Goal: Book appointment/travel/reservation

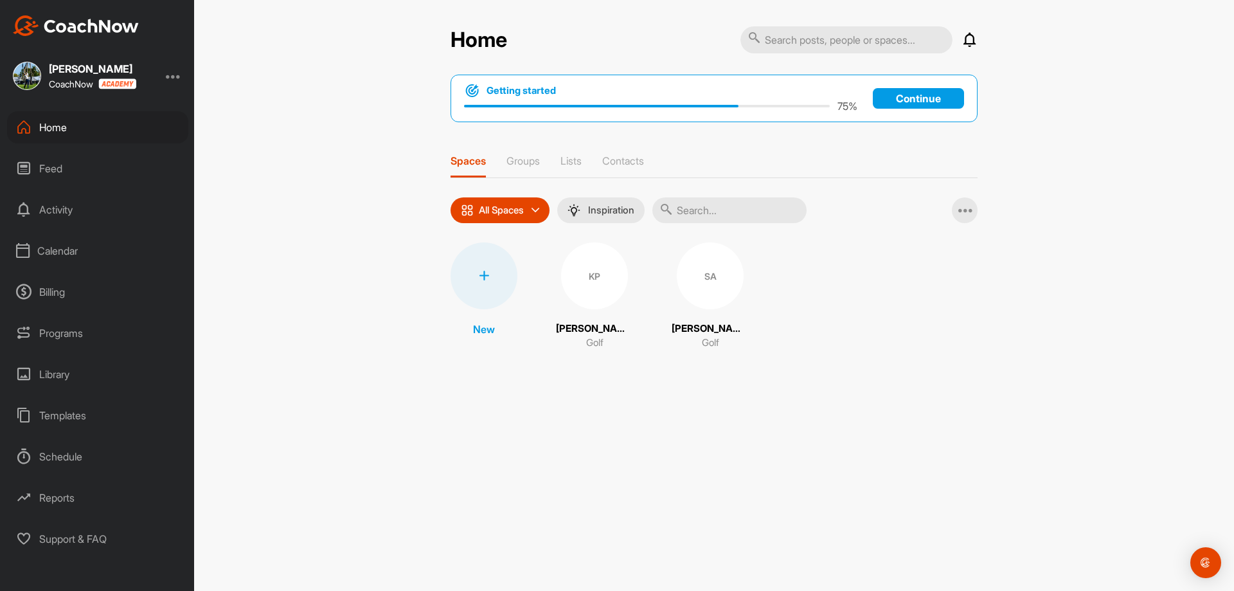
click at [64, 211] on div "Activity" at bounding box center [97, 209] width 181 height 32
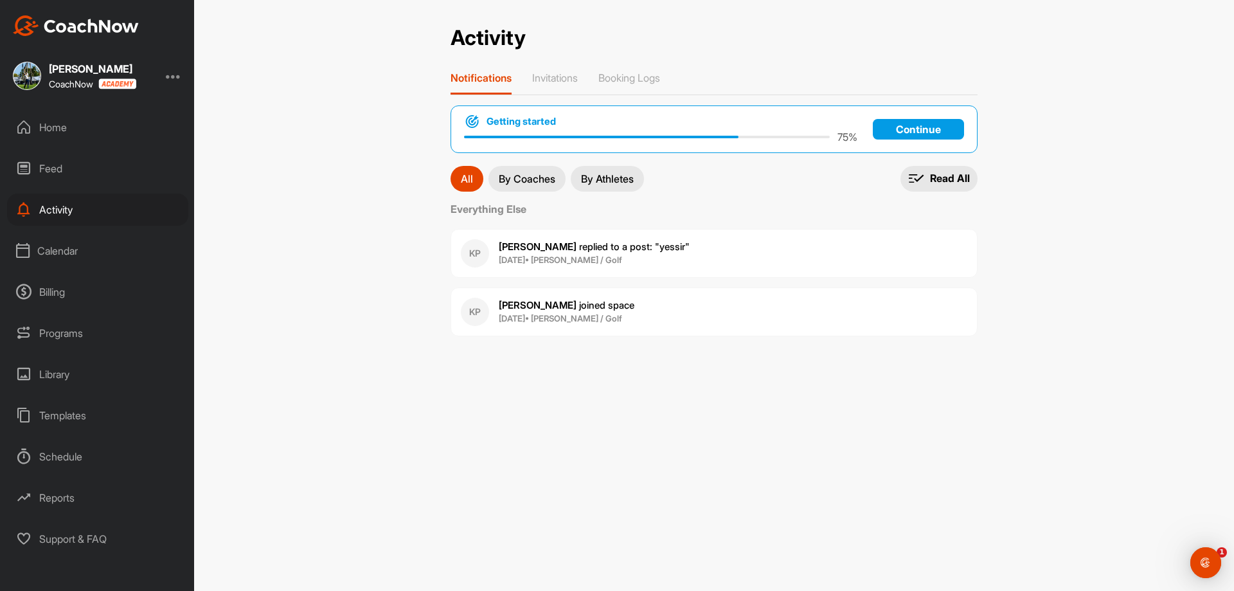
click at [70, 248] on div "Calendar" at bounding box center [97, 251] width 181 height 32
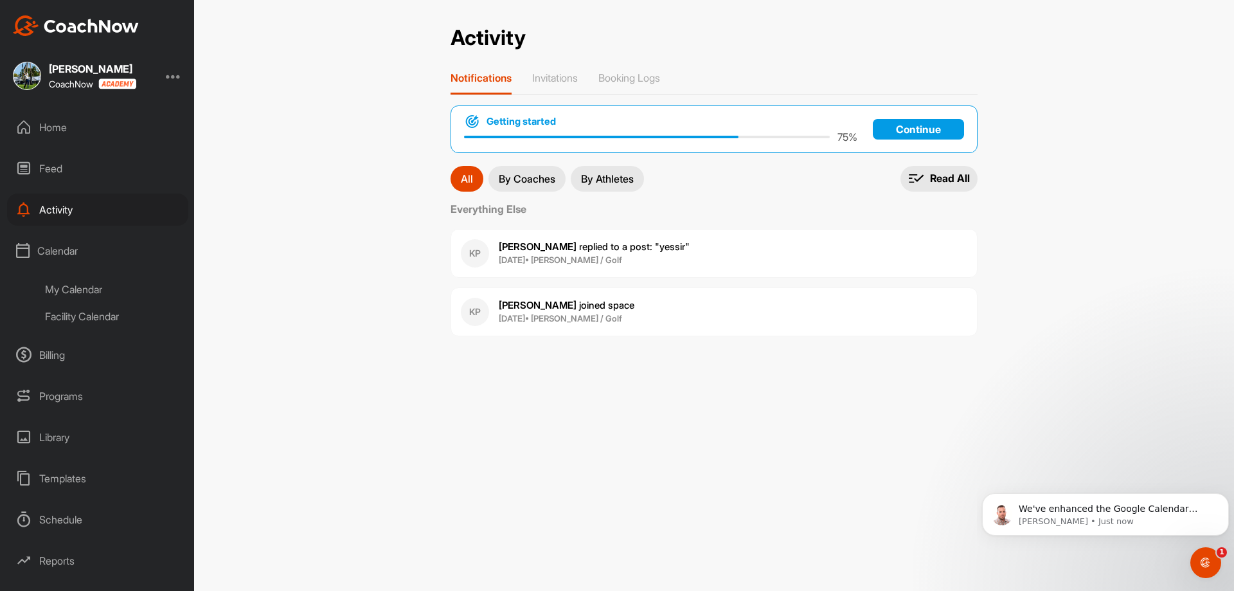
click at [80, 321] on div "Facility Calendar" at bounding box center [112, 316] width 152 height 27
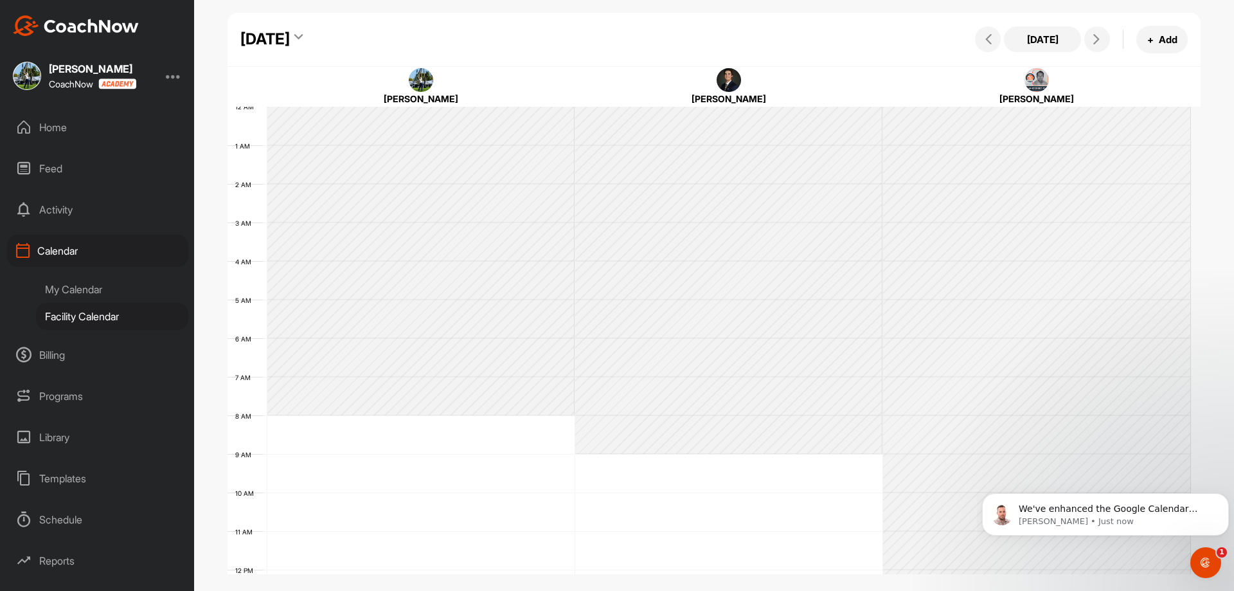
scroll to position [222, 0]
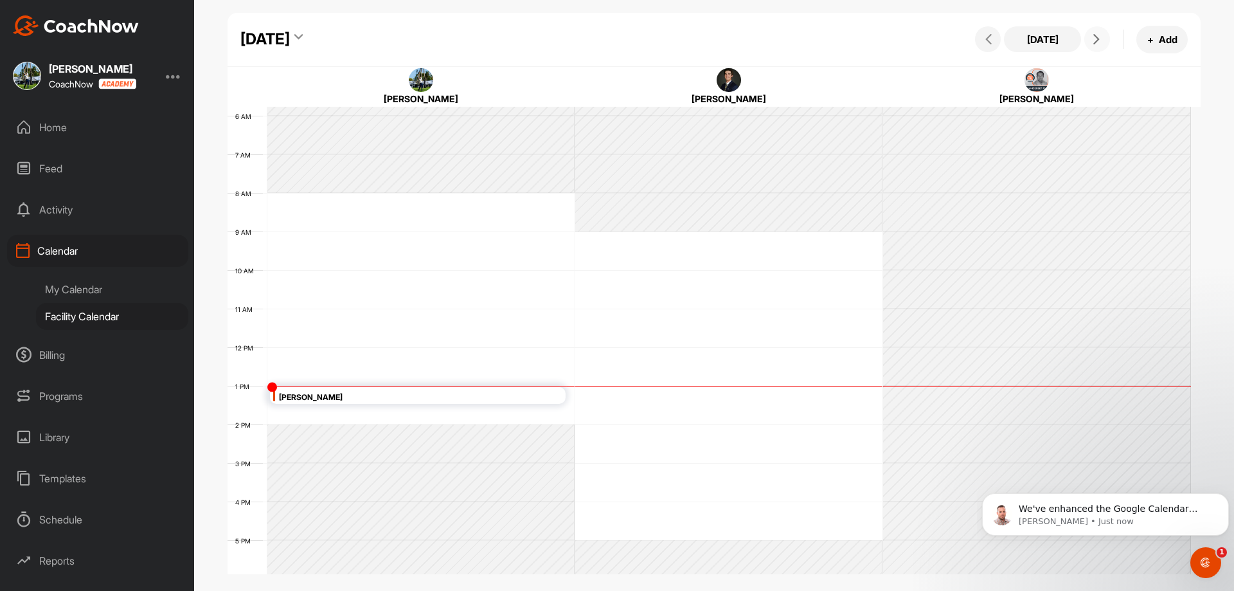
click at [1100, 38] on icon at bounding box center [1096, 39] width 10 height 10
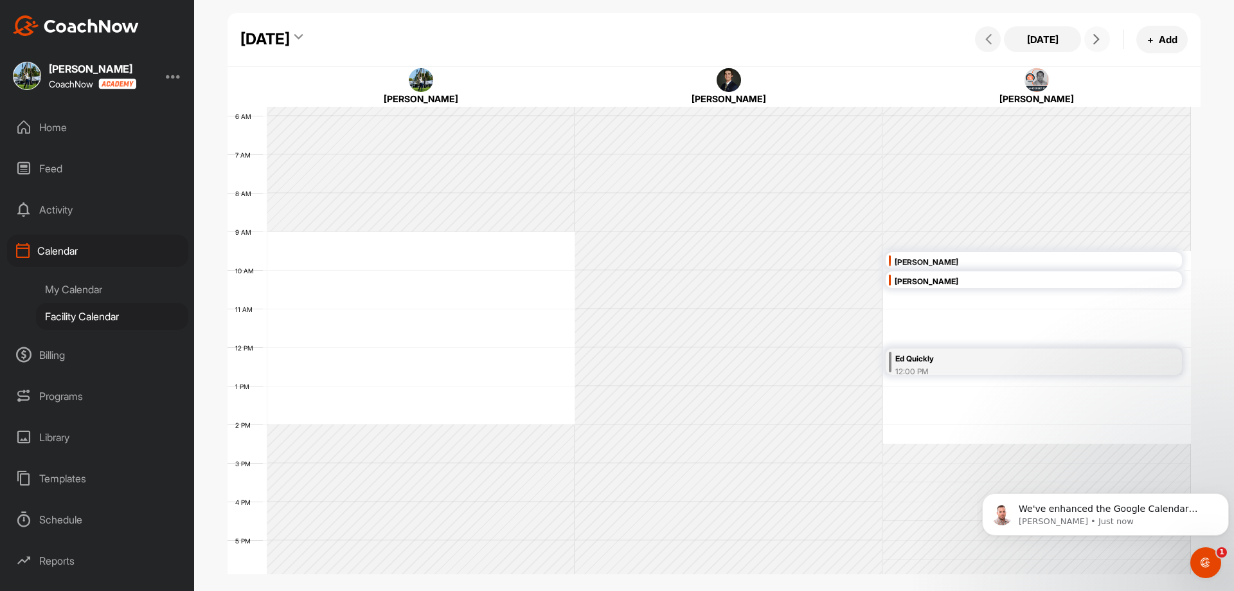
click at [1100, 38] on icon at bounding box center [1096, 39] width 10 height 10
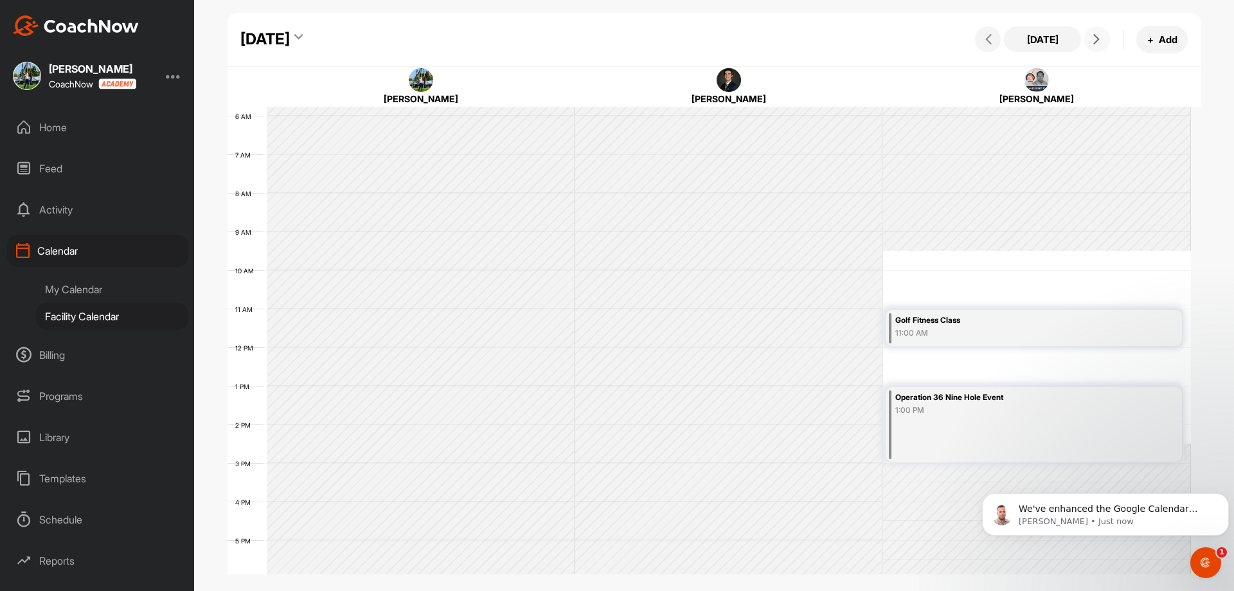
click at [1100, 38] on icon at bounding box center [1096, 39] width 10 height 10
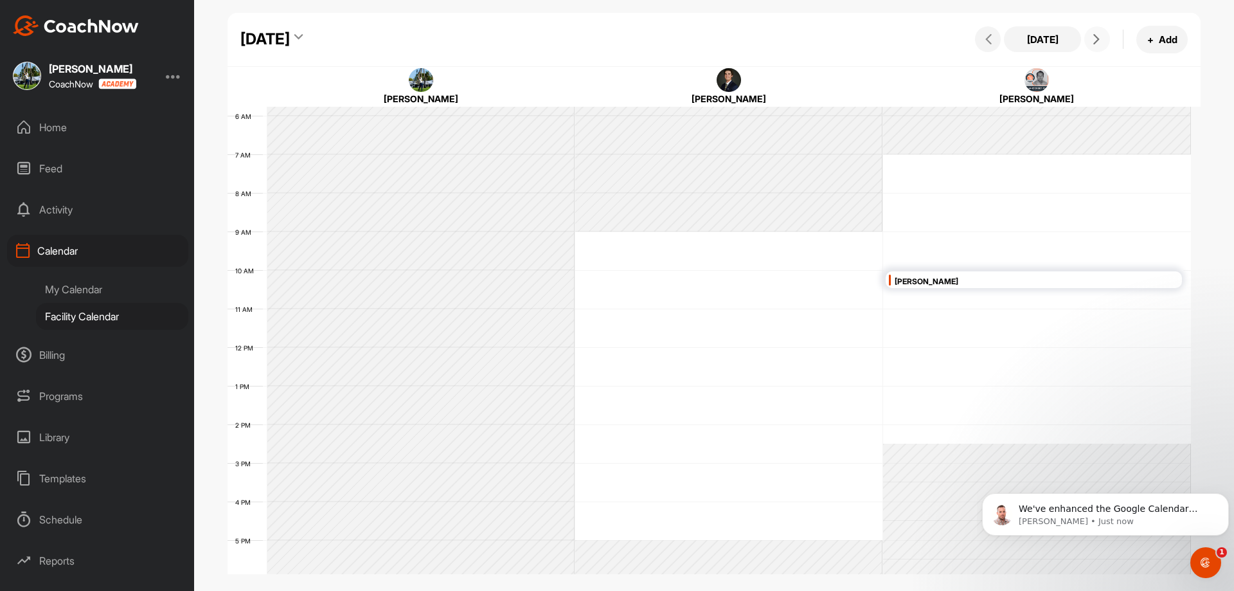
click at [1009, 240] on div "12 AM 1 AM 2 AM 3 AM 4 AM 5 AM 6 AM 7 AM 8 AM 9 AM 10 AM 11 AM 12 PM 1 PM 2 PM …" at bounding box center [709, 346] width 963 height 925
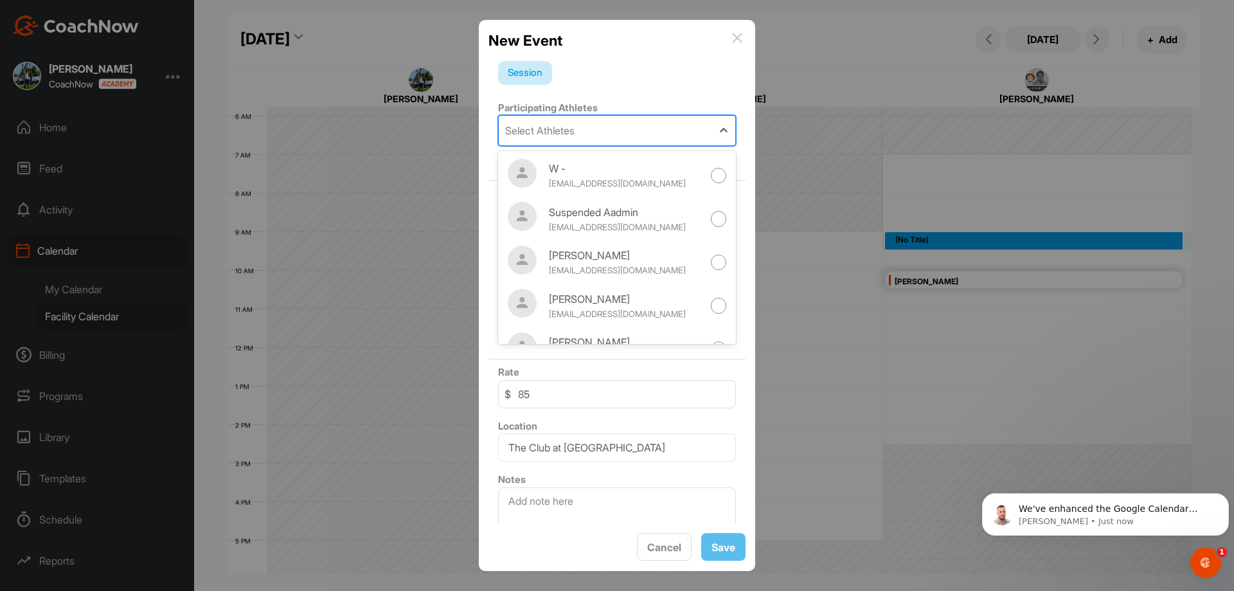
click at [678, 136] on div "Select Athletes" at bounding box center [605, 131] width 213 height 30
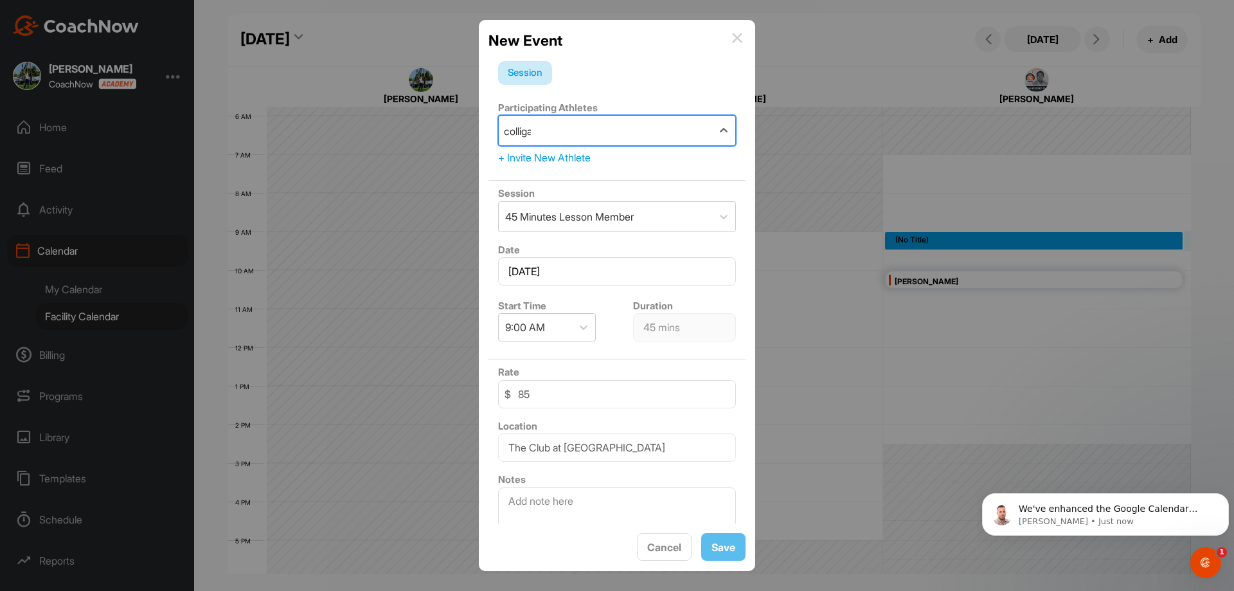
type input "[PERSON_NAME]"
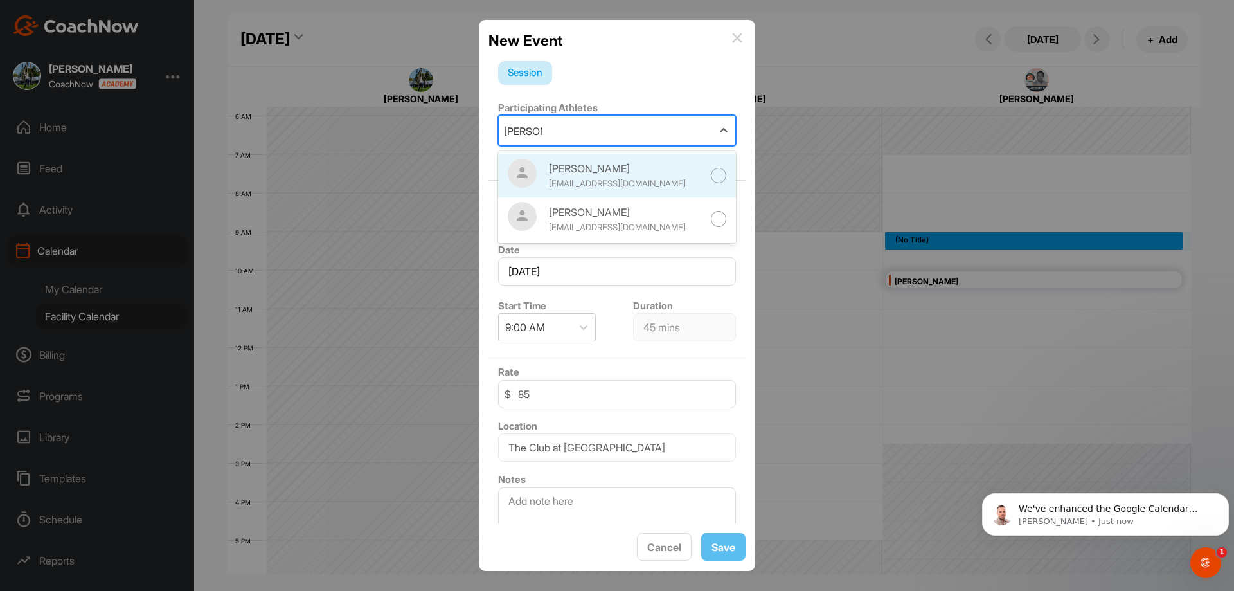
click at [661, 176] on div "[PERSON_NAME]" at bounding box center [626, 168] width 154 height 15
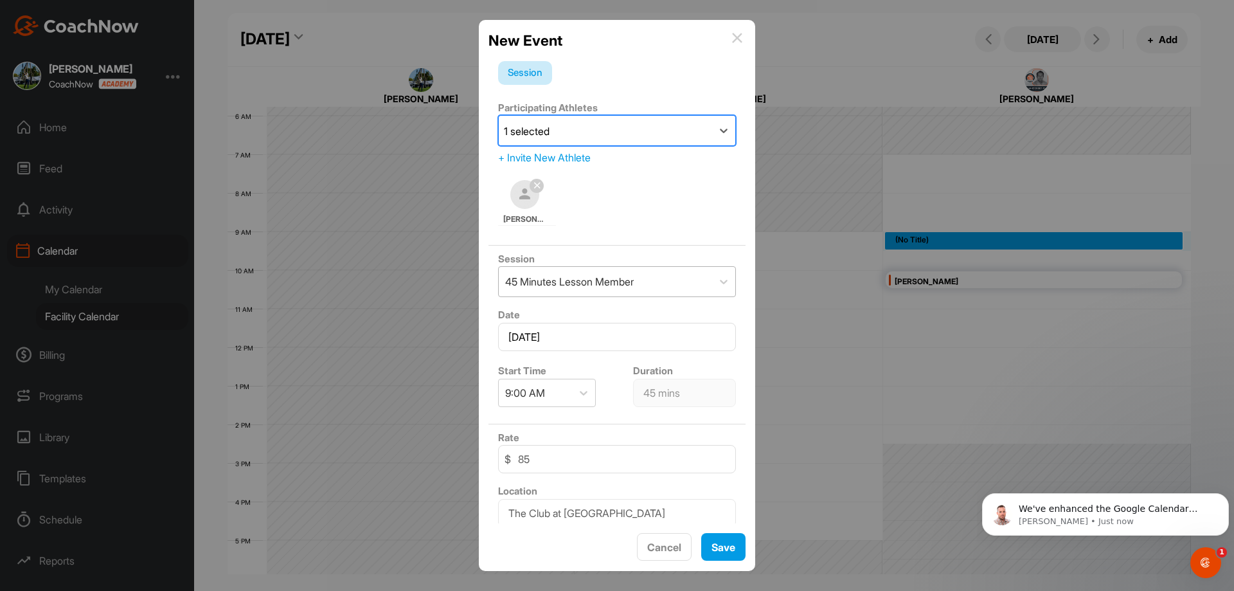
click at [695, 281] on div "45 Minutes Lesson Member" at bounding box center [605, 282] width 213 height 30
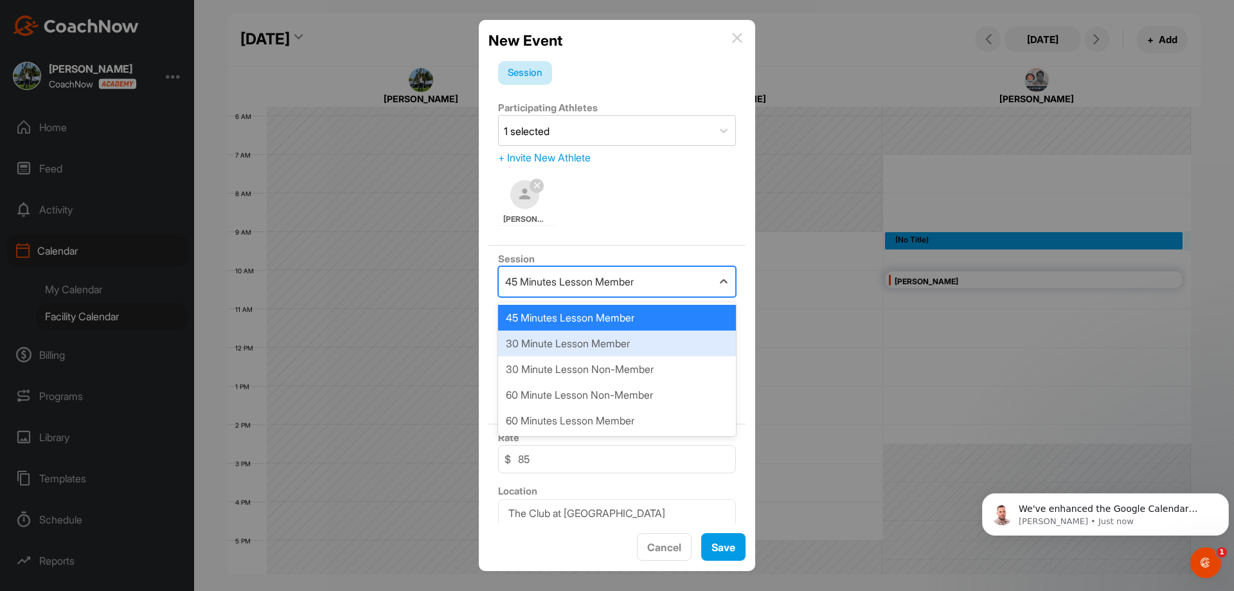
click at [634, 348] on div "30 Minute Lesson Member" at bounding box center [617, 343] width 238 height 26
type input "30 mins"
type input "60"
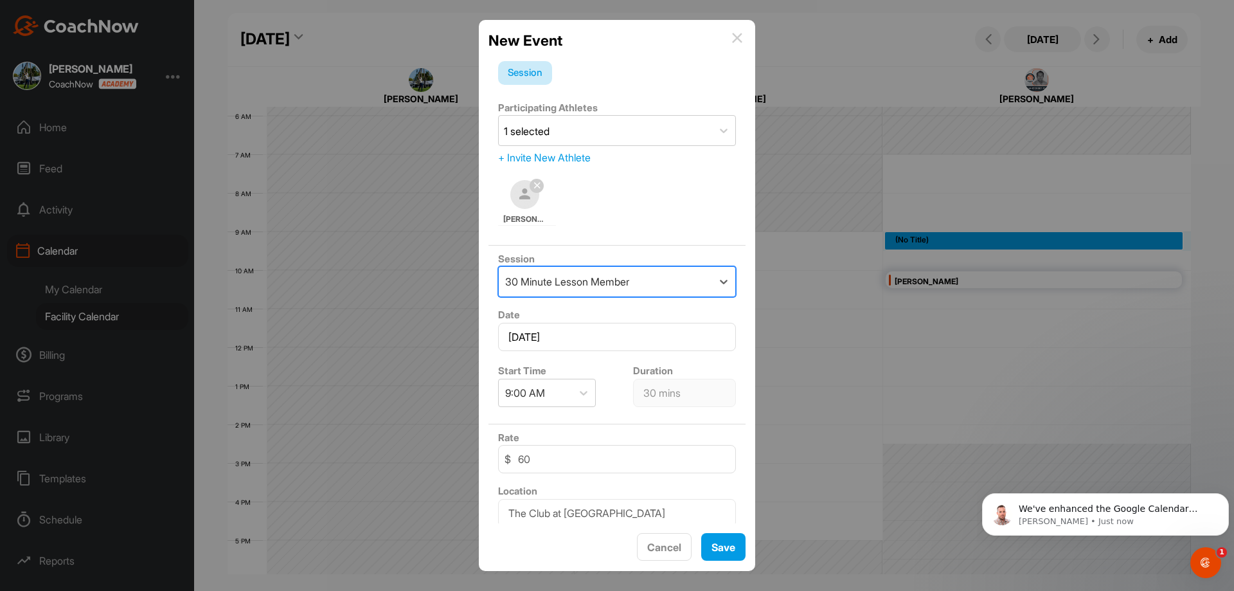
scroll to position [98, 0]
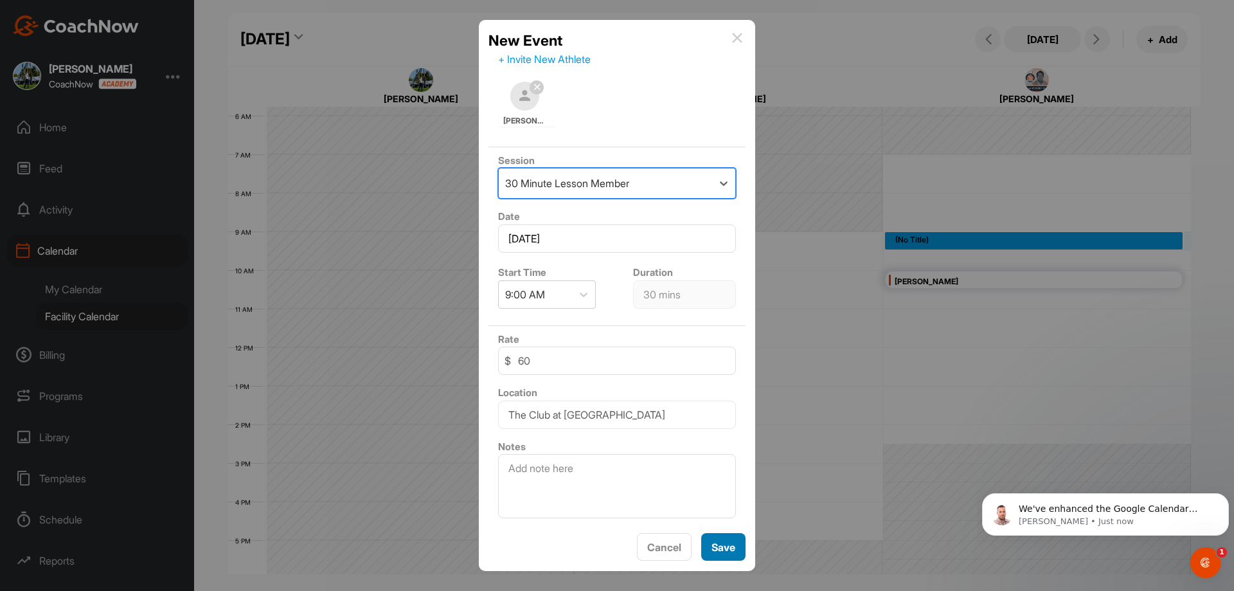
click at [725, 546] on span "Save" at bounding box center [723, 547] width 24 height 13
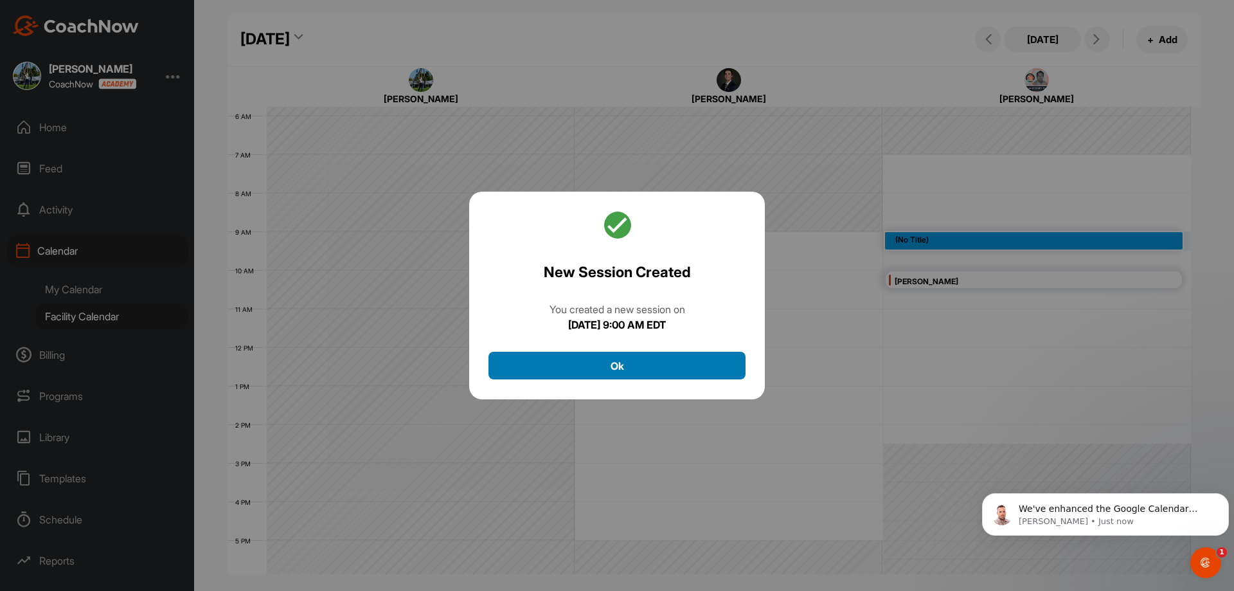
click at [642, 364] on button "Ok" at bounding box center [616, 366] width 257 height 28
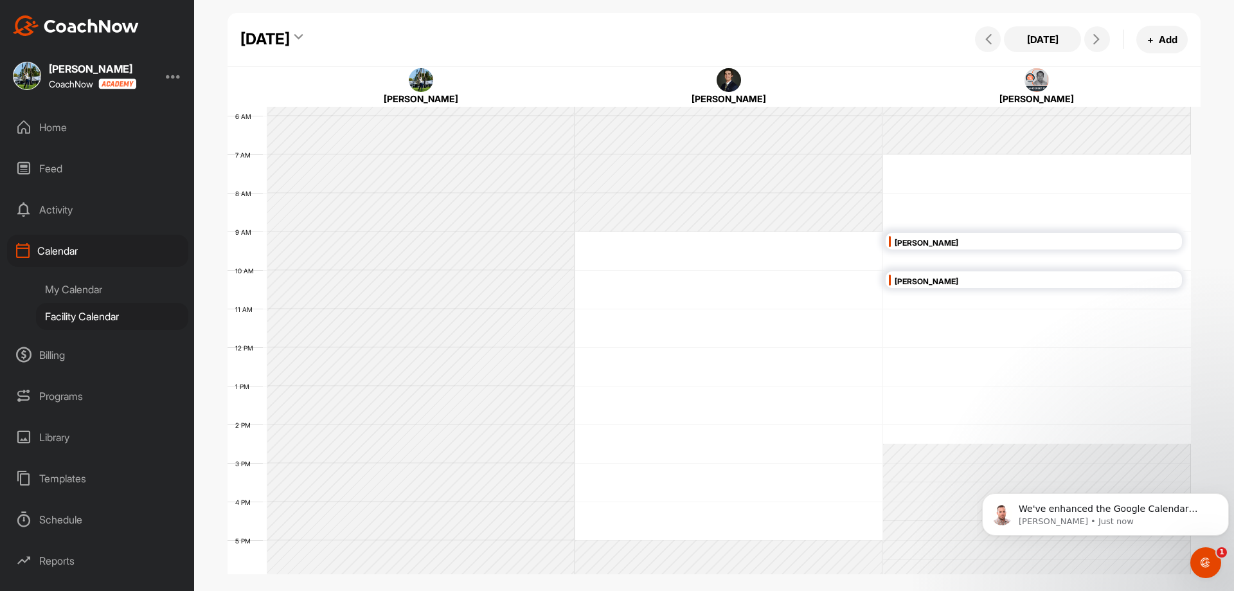
click at [990, 244] on div "[PERSON_NAME]" at bounding box center [1037, 243] width 284 height 15
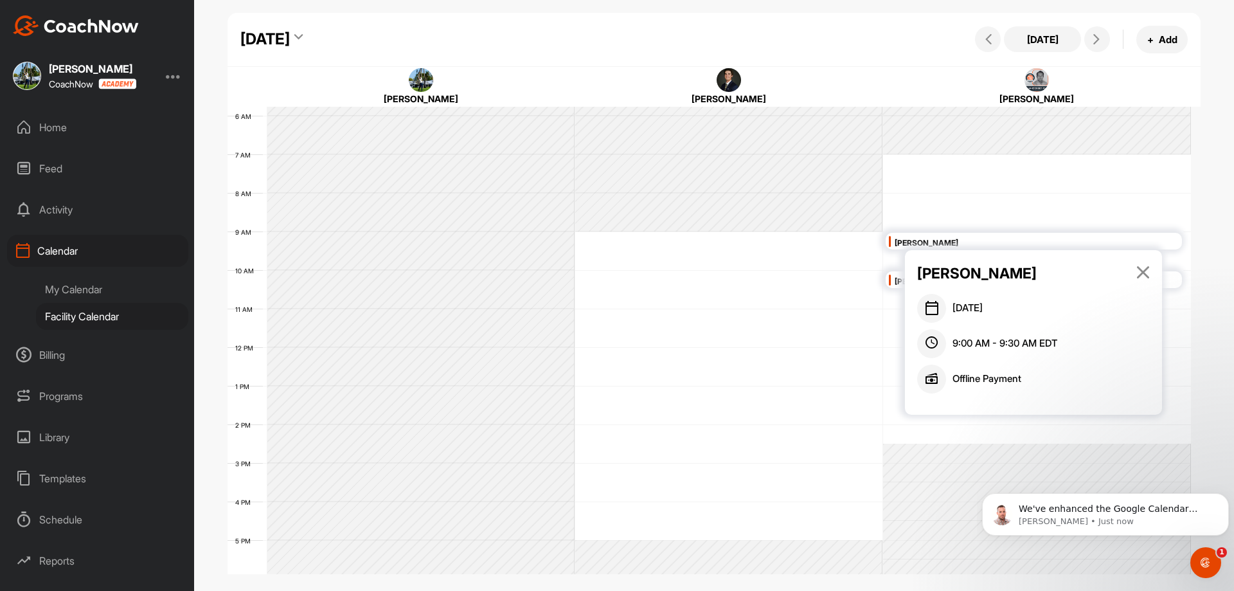
click at [1142, 274] on icon at bounding box center [1143, 272] width 15 height 14
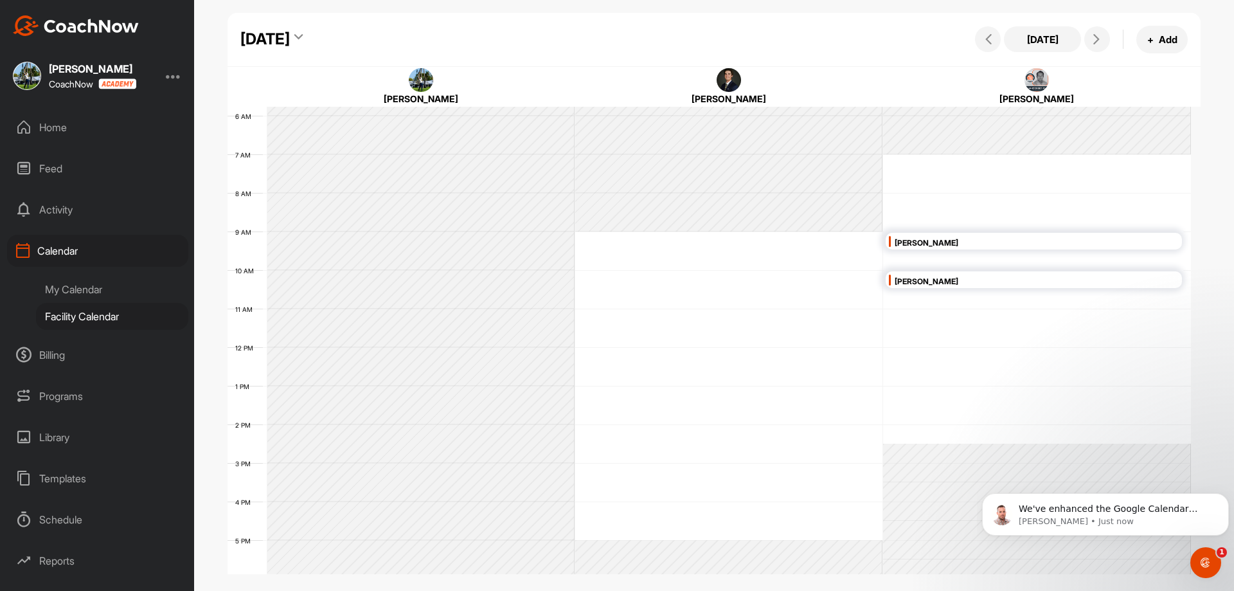
click at [911, 239] on div "[PERSON_NAME]" at bounding box center [1037, 243] width 284 height 15
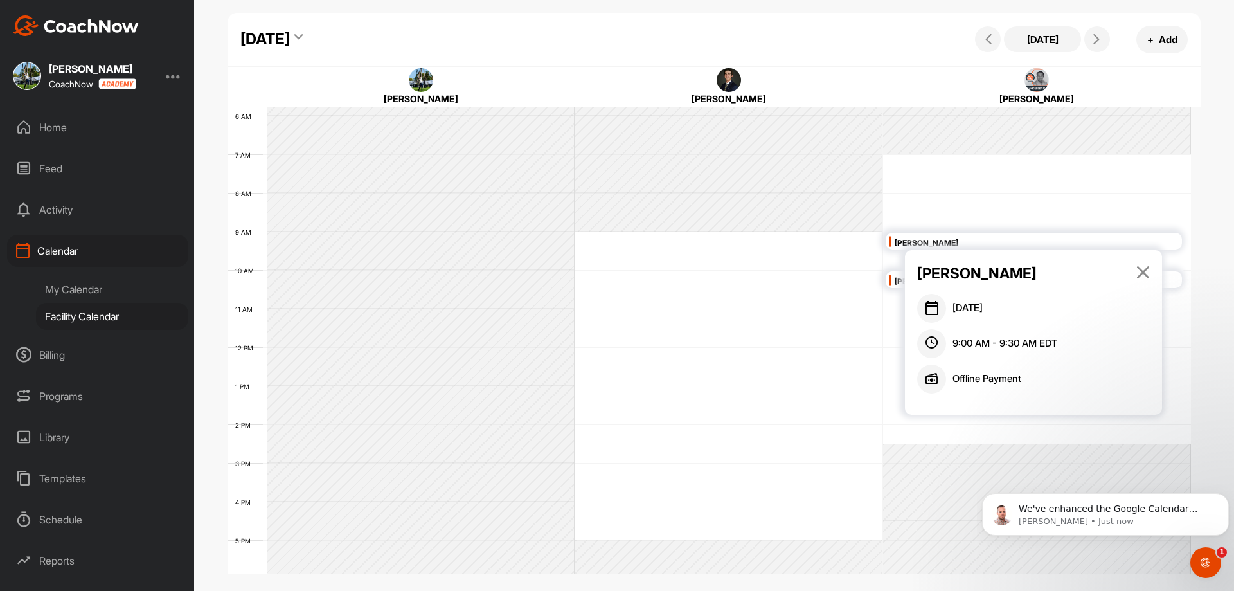
click at [970, 373] on p "Offline Payment" at bounding box center [986, 378] width 69 height 15
click at [1071, 357] on div "9:00 AM - 9:30 AM EDT" at bounding box center [1033, 343] width 233 height 29
click at [940, 238] on div "[PERSON_NAME]" at bounding box center [1037, 243] width 284 height 15
click at [818, 276] on div "12 AM 1 AM 2 AM 3 AM 4 AM 5 AM 6 AM 7 AM 8 AM 9 AM 10 AM 11 AM 12 PM 1 PM 2 PM …" at bounding box center [709, 346] width 963 height 925
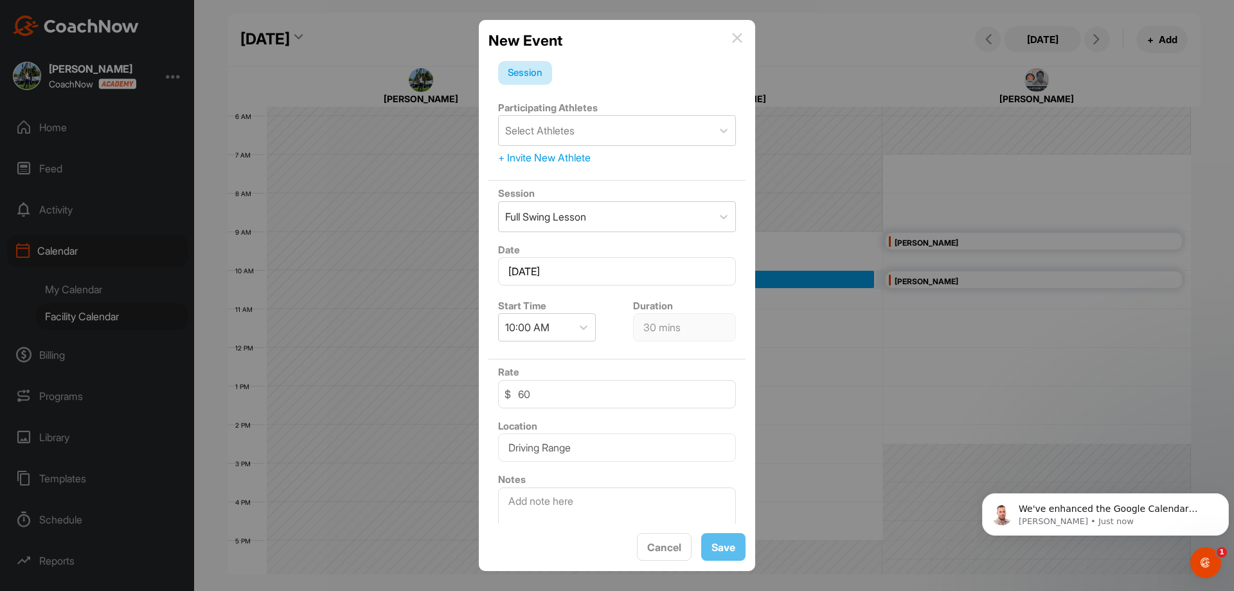
click at [738, 38] on img at bounding box center [737, 38] width 10 height 10
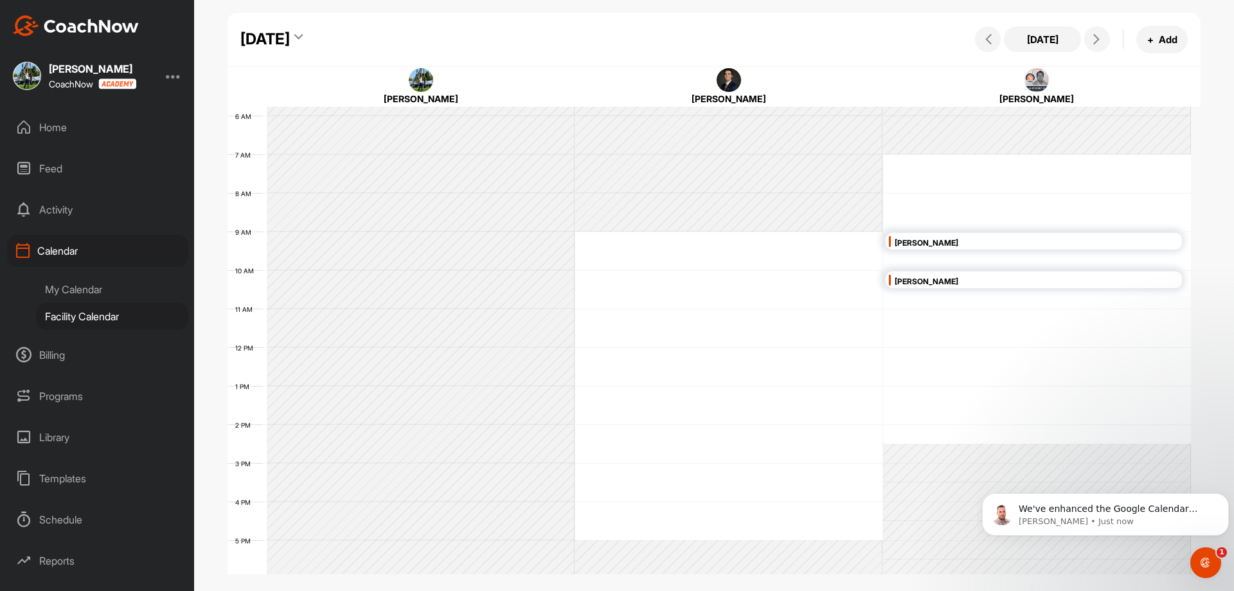
click at [914, 245] on div "[PERSON_NAME]" at bounding box center [1037, 243] width 284 height 15
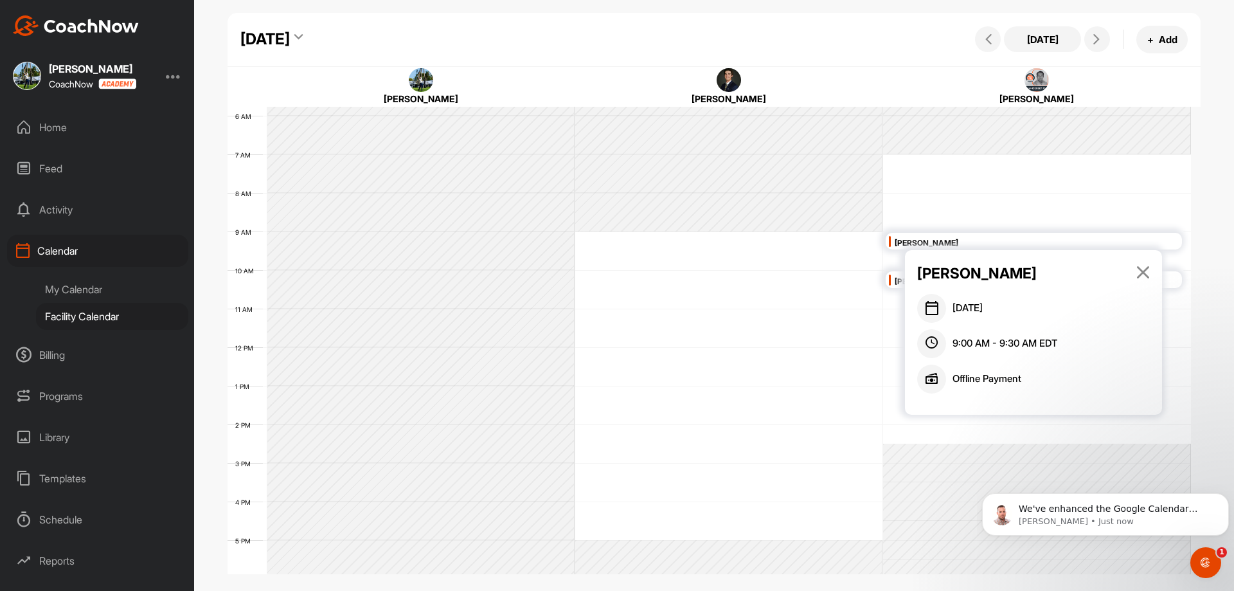
click at [923, 305] on icon at bounding box center [931, 308] width 29 height 29
drag, startPoint x: 932, startPoint y: 345, endPoint x: 934, endPoint y: 364, distance: 18.7
click at [932, 353] on icon at bounding box center [931, 343] width 29 height 29
click at [935, 380] on icon at bounding box center [931, 378] width 29 height 29
click at [1140, 274] on icon at bounding box center [1143, 272] width 15 height 14
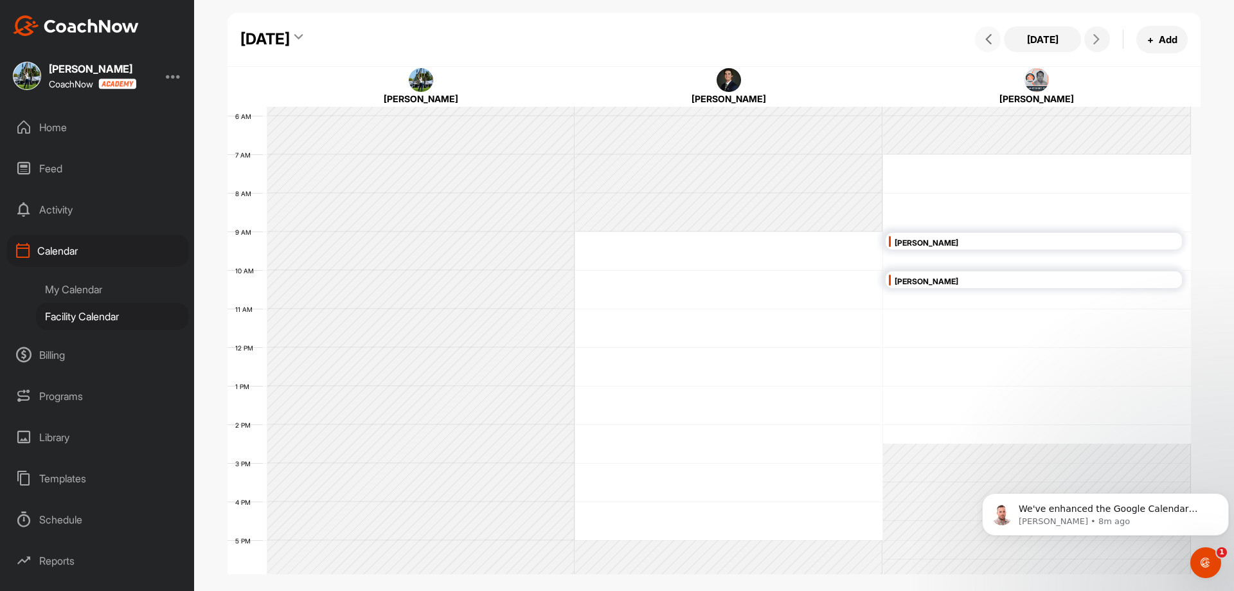
click at [986, 44] on icon at bounding box center [988, 39] width 10 height 10
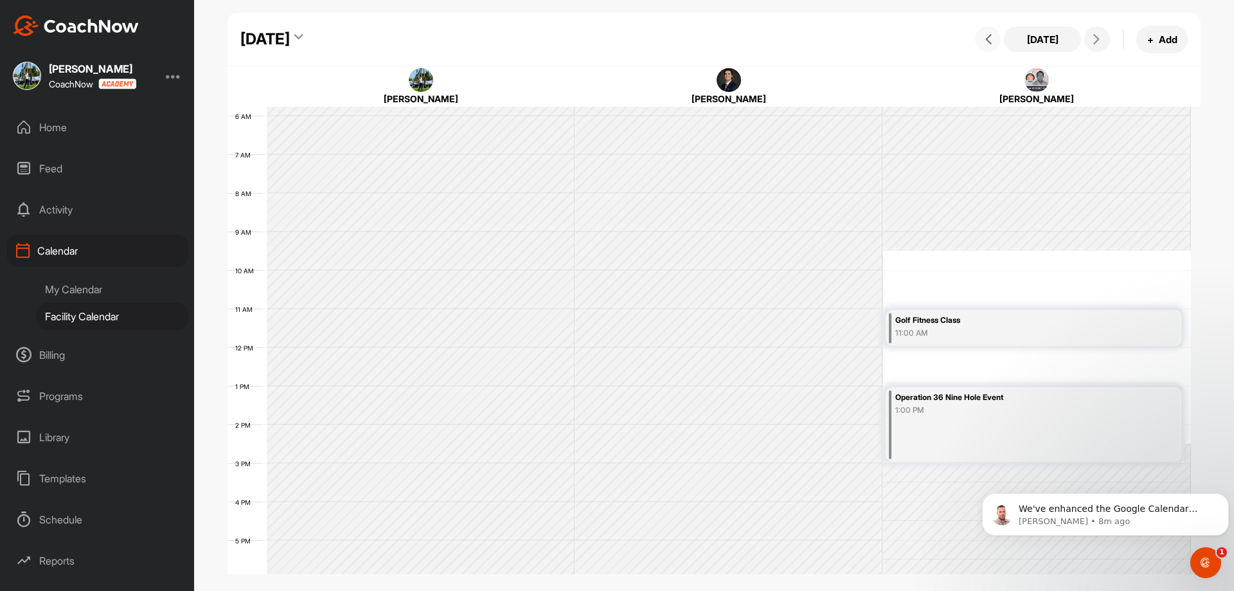
click at [986, 44] on icon at bounding box center [988, 39] width 10 height 10
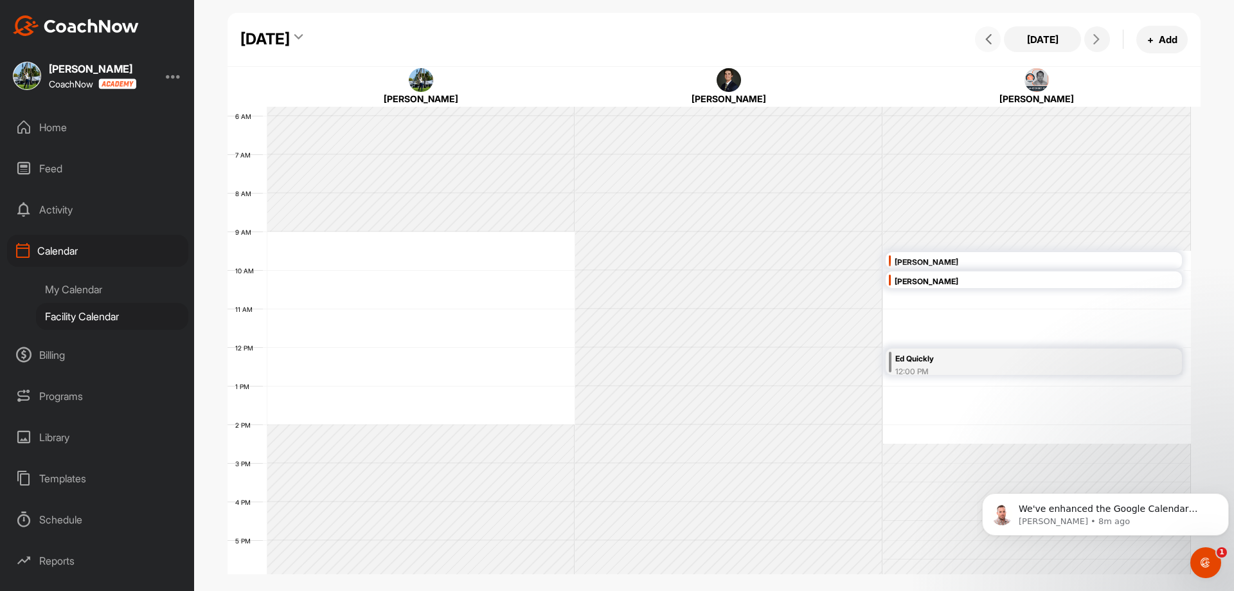
click at [992, 37] on icon at bounding box center [988, 39] width 10 height 10
